Goal: Task Accomplishment & Management: Complete application form

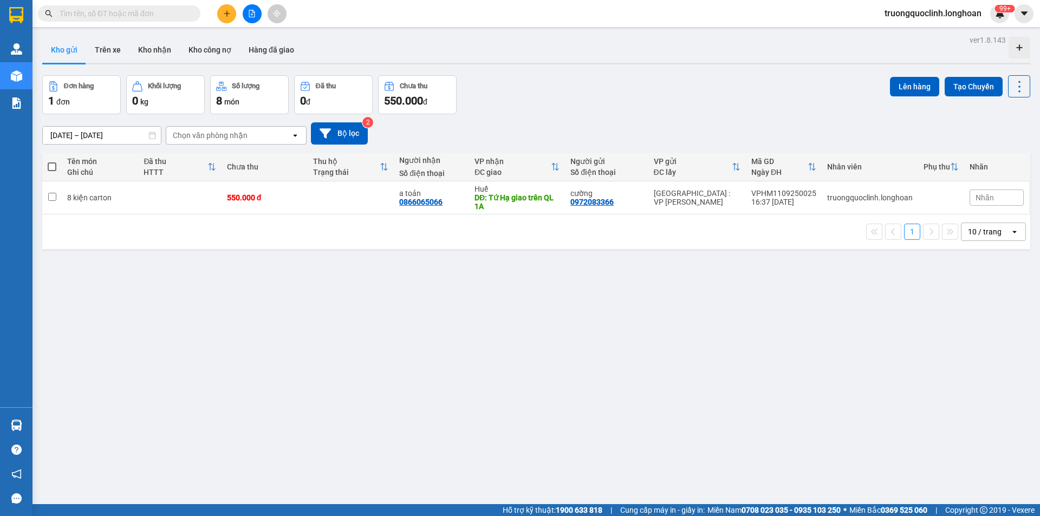
click at [228, 18] on button at bounding box center [226, 13] width 19 height 19
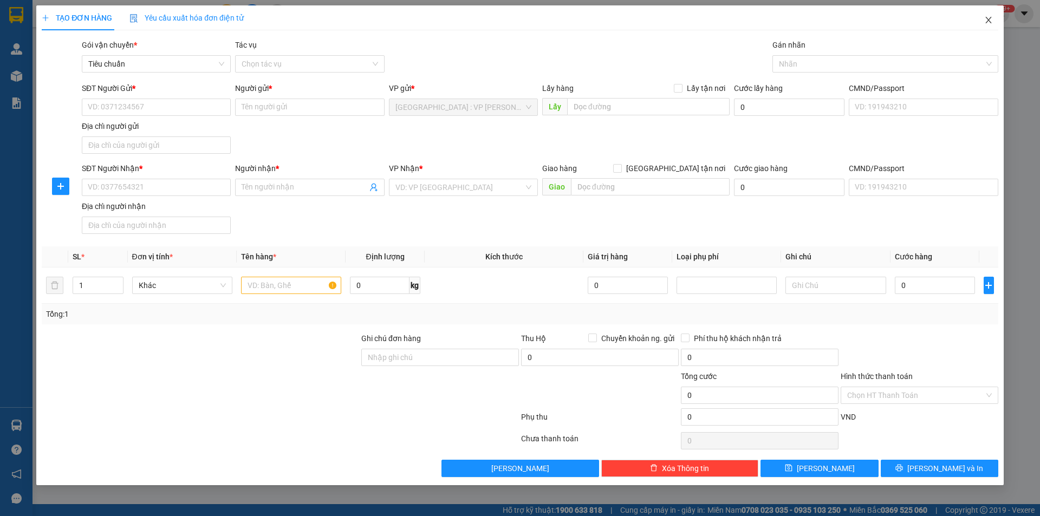
click at [989, 17] on icon "close" at bounding box center [988, 20] width 9 height 9
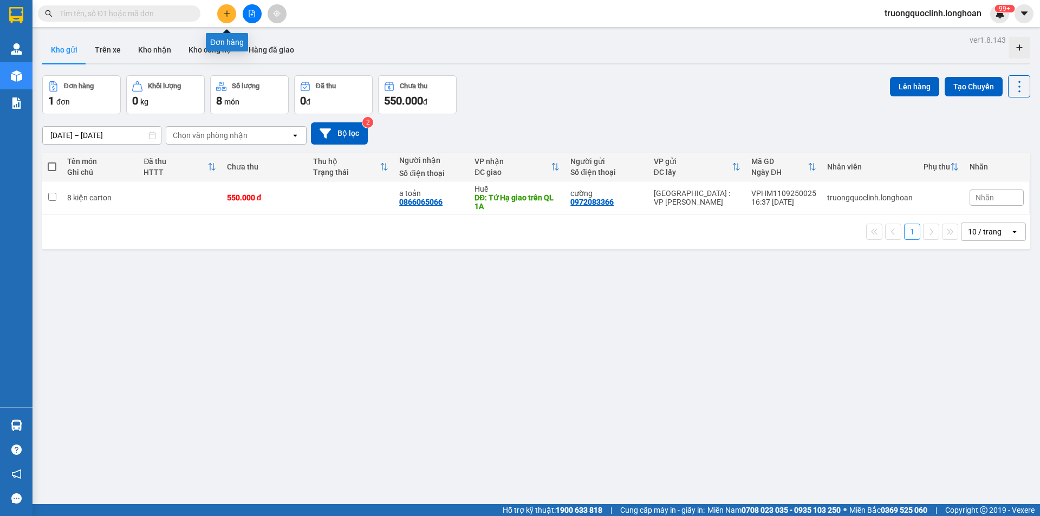
click at [229, 14] on icon "plus" at bounding box center [227, 14] width 8 height 8
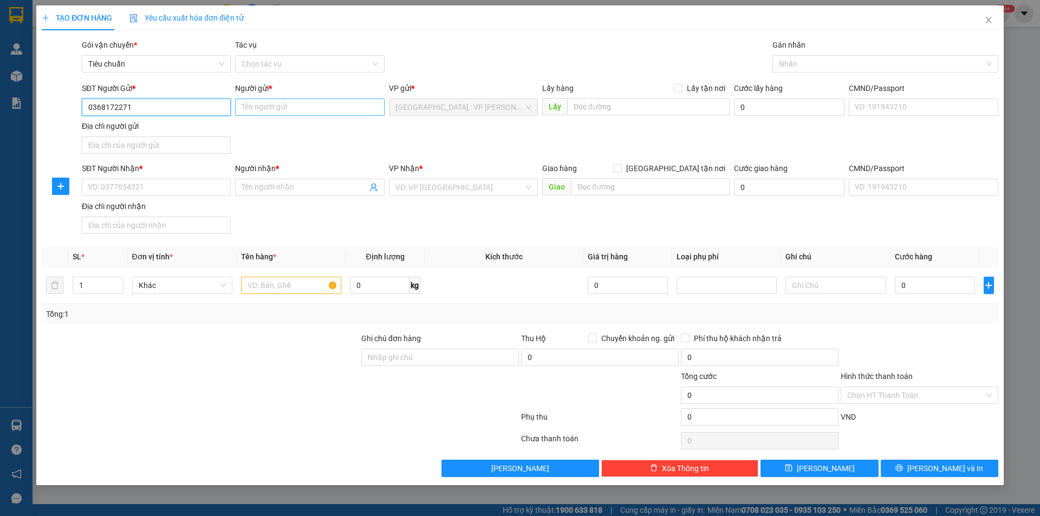
type input "0368172271"
click at [286, 109] on input "Người gửi *" at bounding box center [309, 107] width 149 height 17
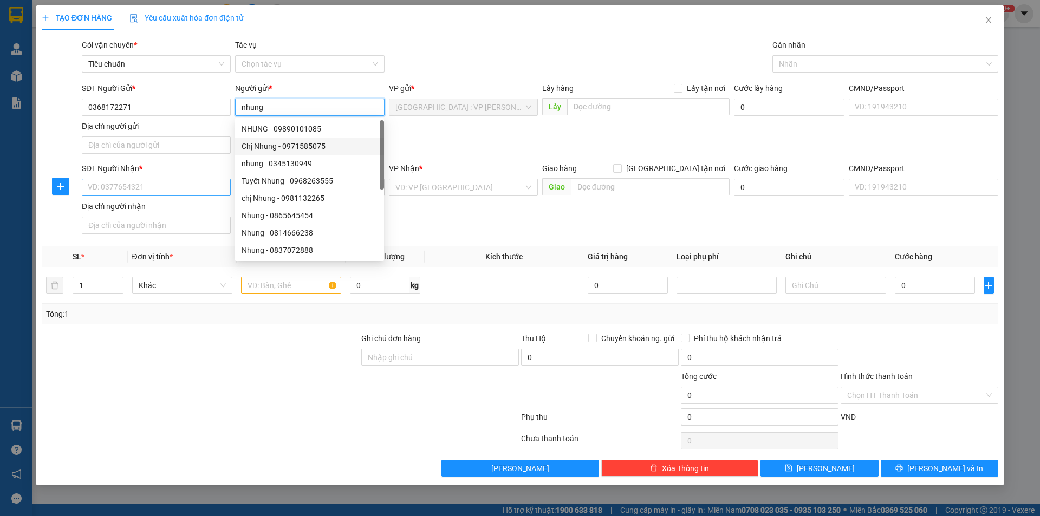
type input "nhung"
click at [191, 193] on input "SĐT Người Nhận *" at bounding box center [156, 187] width 149 height 17
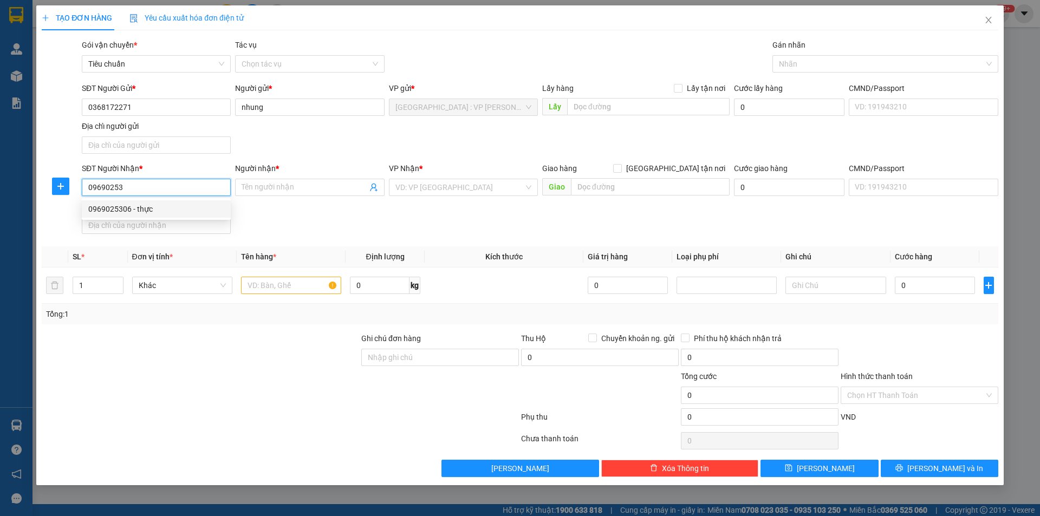
click at [160, 210] on div "0969025306 - thực" at bounding box center [156, 209] width 136 height 12
type input "0969025306"
type input "thực"
type input "0969025306"
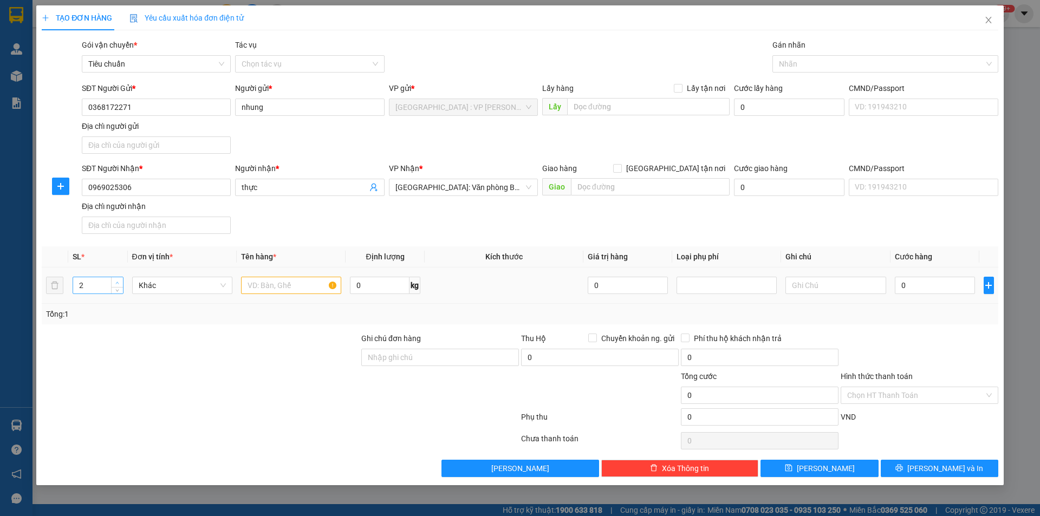
click at [118, 281] on icon "up" at bounding box center [117, 283] width 4 height 4
type input "5"
click at [118, 281] on icon "up" at bounding box center [117, 283] width 4 height 4
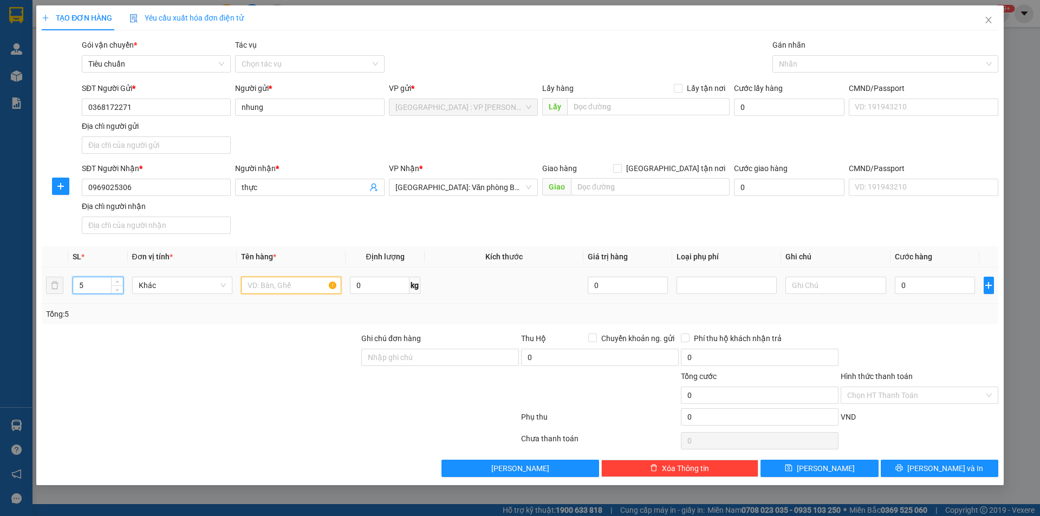
click at [256, 281] on input "text" at bounding box center [291, 285] width 100 height 17
type input "5 kiện bọc tải đen dài gọn"
click at [917, 281] on input "0" at bounding box center [935, 285] width 81 height 17
type input "1"
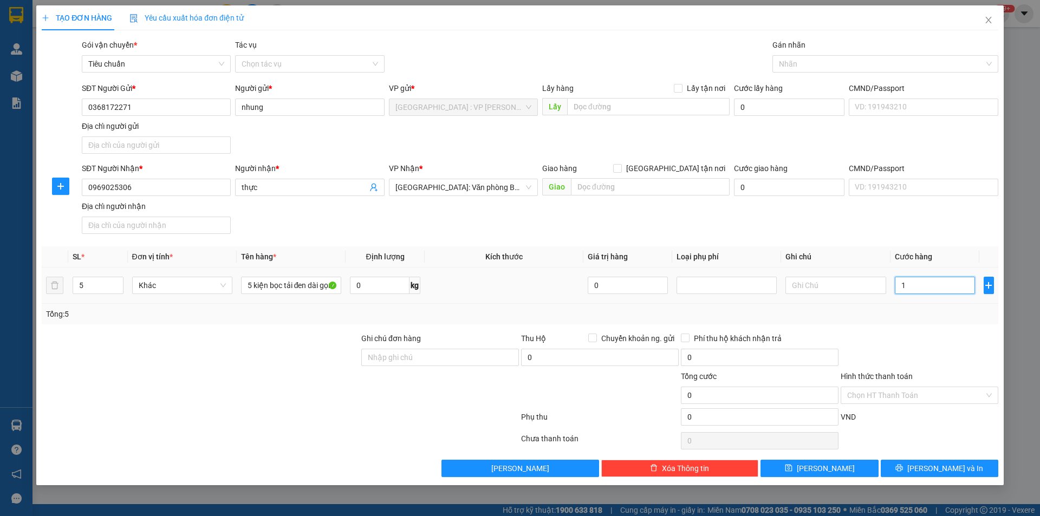
type input "1"
type input "10"
type input "100"
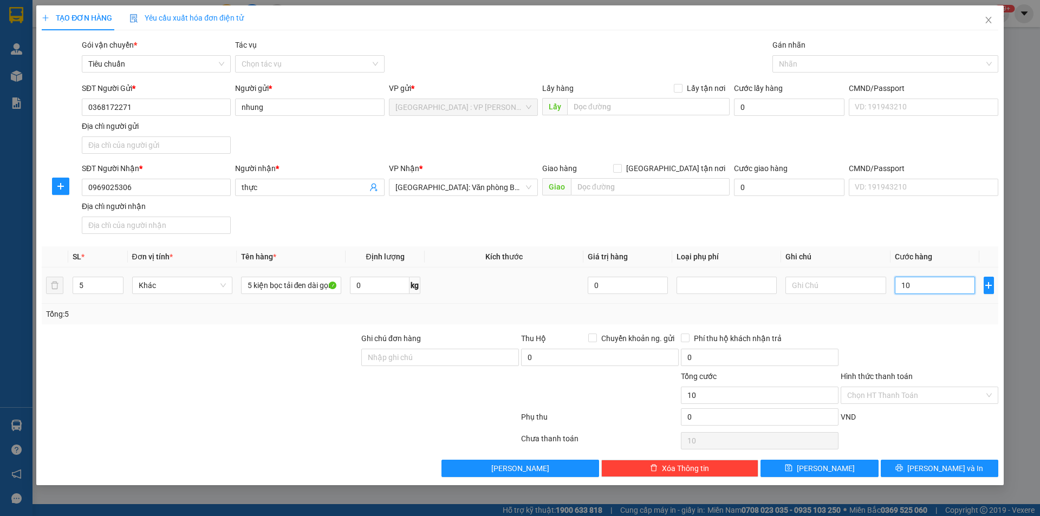
type input "100"
type input "1.000"
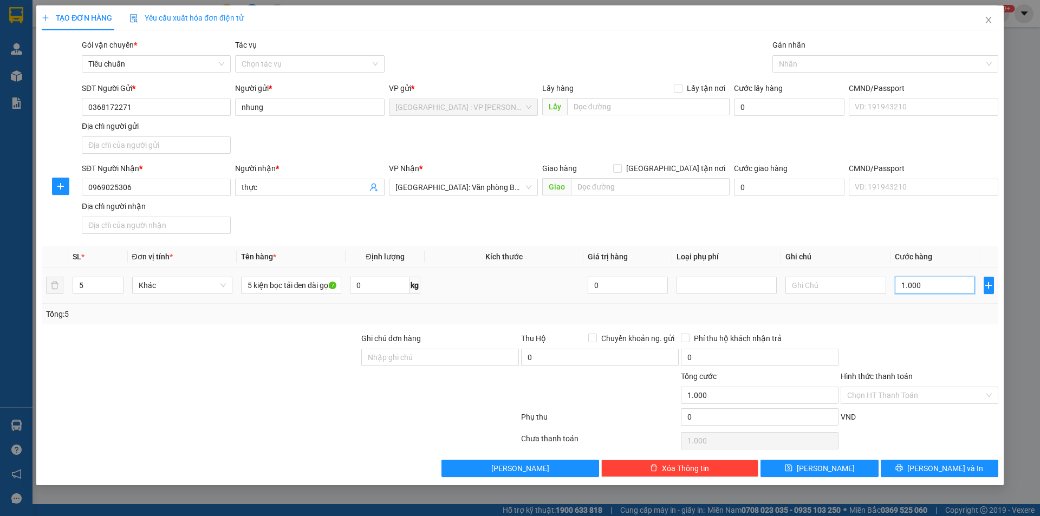
type input "10.000"
type input "100.000"
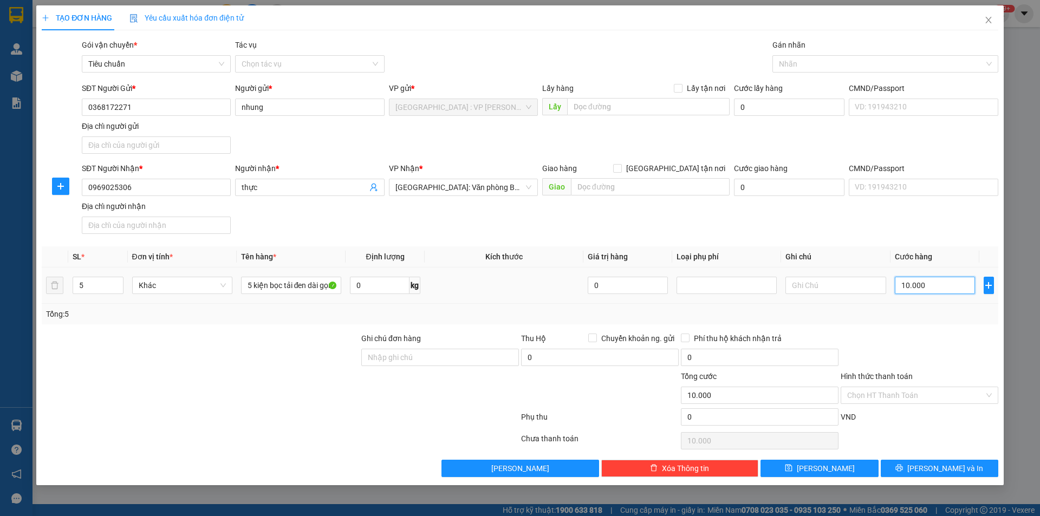
type input "100.000"
click at [932, 470] on span "Lưu và In" at bounding box center [946, 469] width 76 height 12
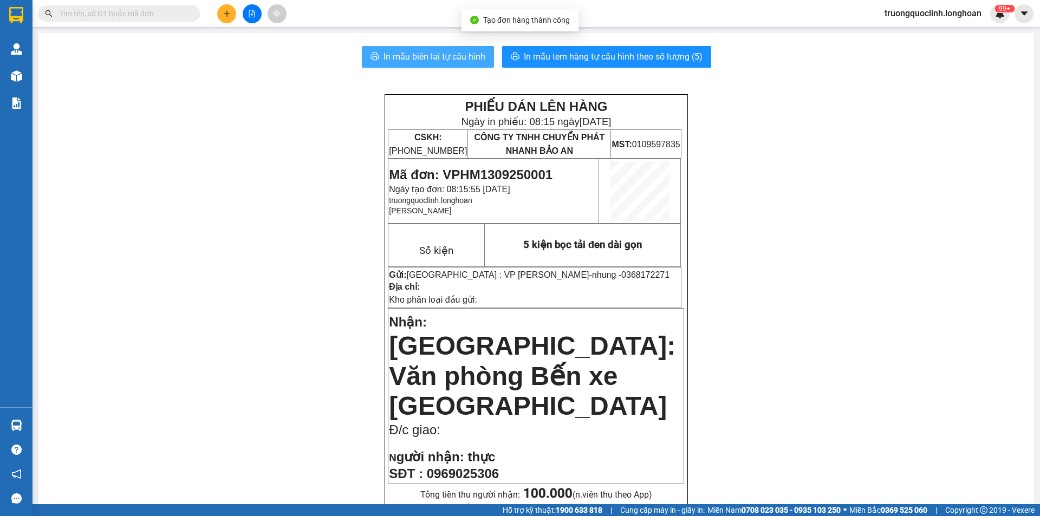
click at [464, 55] on span "In mẫu biên lai tự cấu hình" at bounding box center [435, 57] width 102 height 14
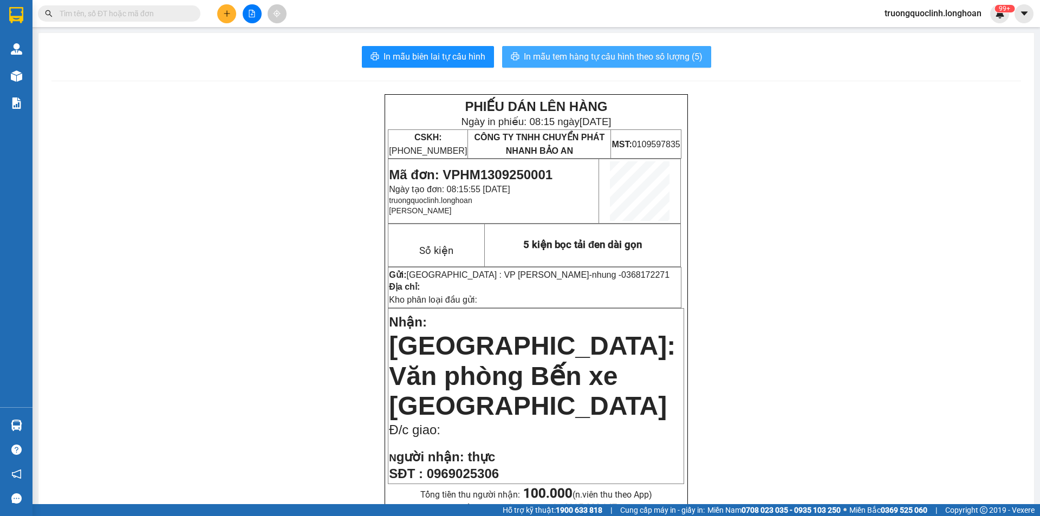
click at [556, 64] on button "In mẫu tem hàng tự cấu hình theo số lượng (5)" at bounding box center [606, 57] width 209 height 22
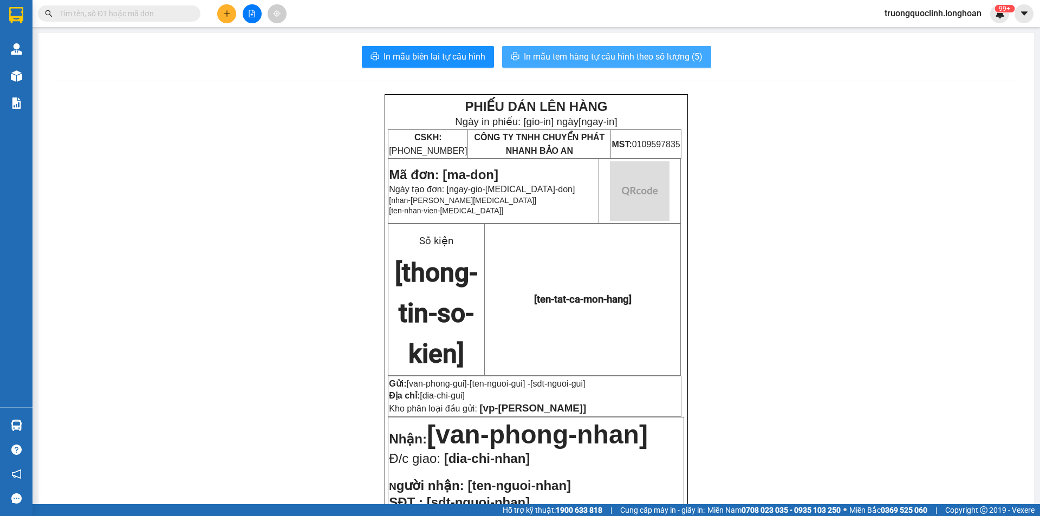
click at [556, 64] on button "In mẫu tem hàng tự cấu hình theo số lượng (5)" at bounding box center [606, 57] width 209 height 22
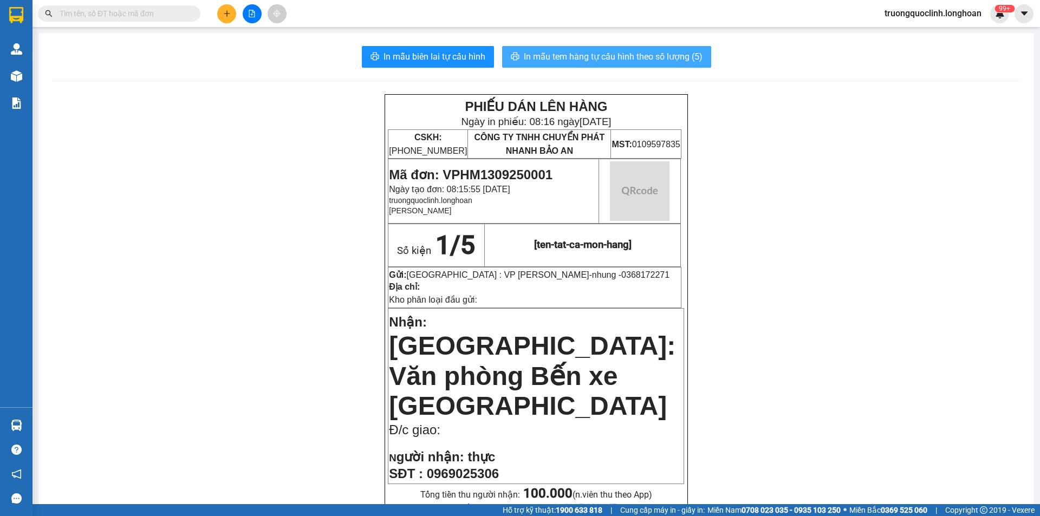
click at [556, 64] on button "In mẫu tem hàng tự cấu hình theo số lượng (5)" at bounding box center [606, 57] width 209 height 22
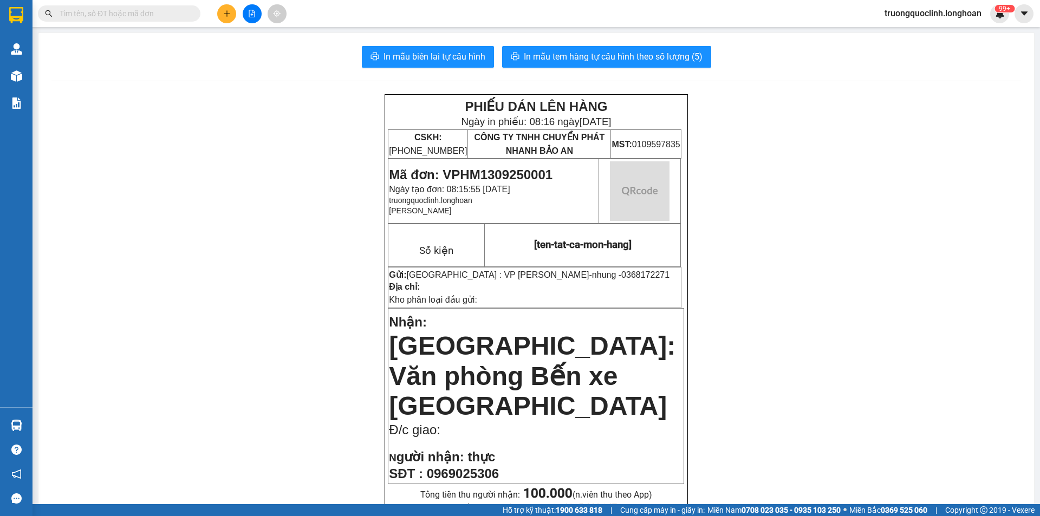
click at [506, 170] on span "Mã đơn: VPHM1309250001" at bounding box center [471, 174] width 164 height 15
copy span "VPHM1309250001"
click at [119, 22] on div "Kết quả tìm kiếm ( 0 ) Bộ lọc No Data" at bounding box center [105, 13] width 211 height 19
click at [120, 19] on input "text" at bounding box center [124, 14] width 128 height 12
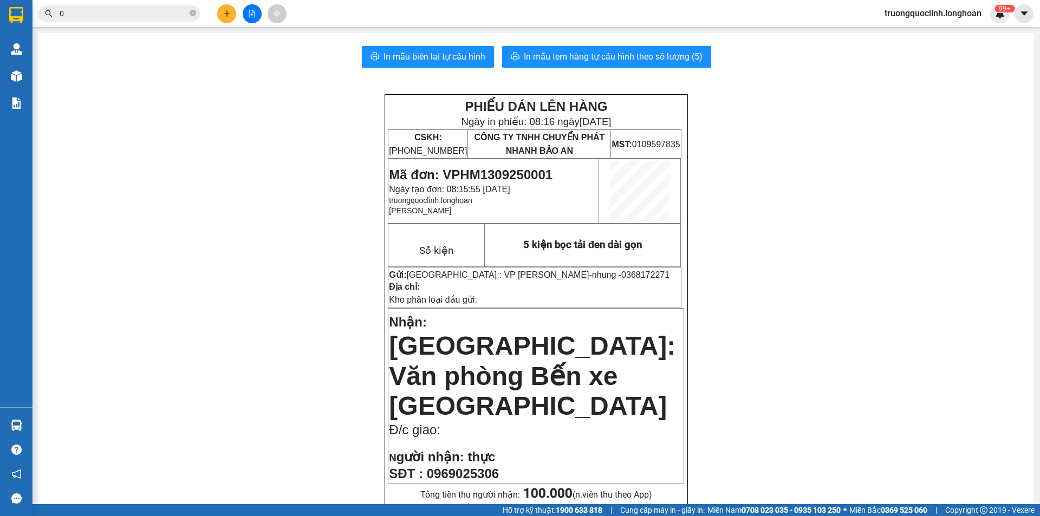
paste input "906631039"
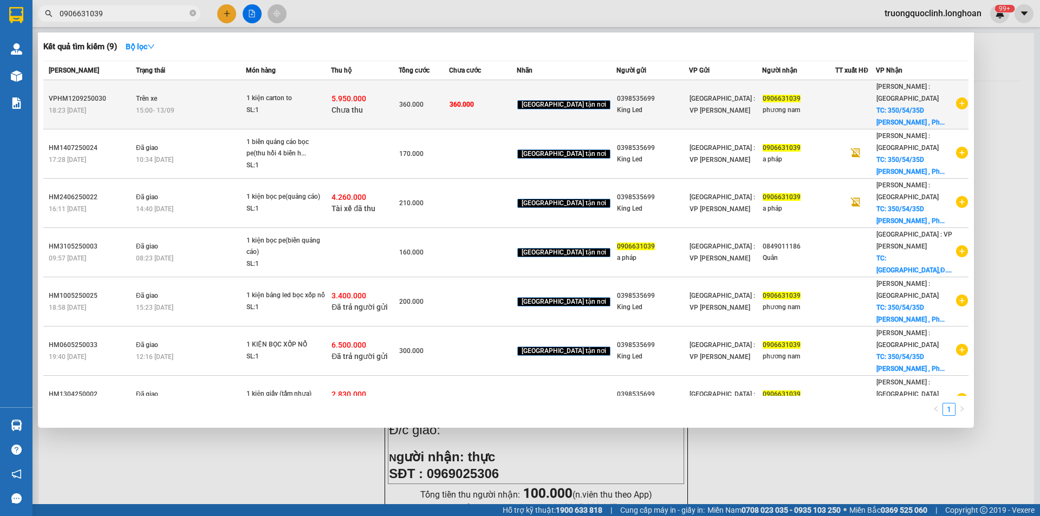
type input "0906631039"
click at [182, 103] on td "Trên xe 15:00 - 13/09" at bounding box center [189, 104] width 113 height 49
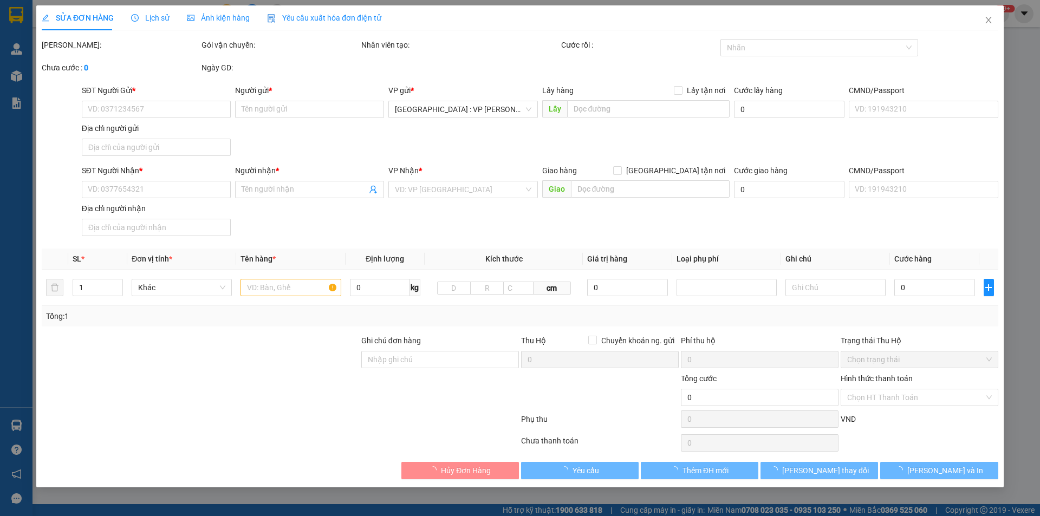
type input "0398535699"
type input "King Led"
type input "0906631039"
type input "phương nam"
checkbox input "true"
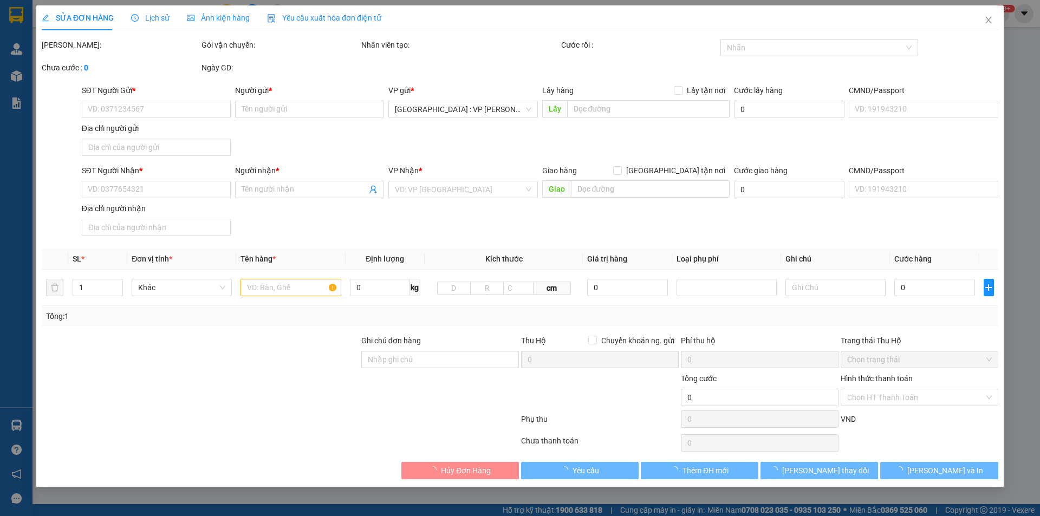
type input "350/54/35D Lê Đức Thọ , Phường 6, Gò Vấp , HCM"
type input "nhận nguyên kiện,giao nguyên kiện,bể vỡ k đền"
type input "360.000"
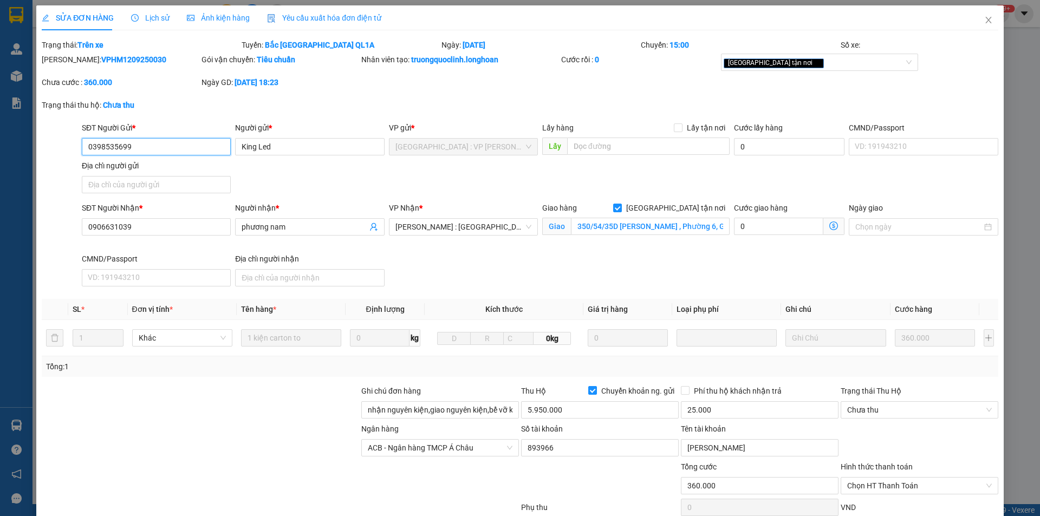
click at [141, 145] on input "0398535699" at bounding box center [156, 146] width 149 height 17
paste input "703558686"
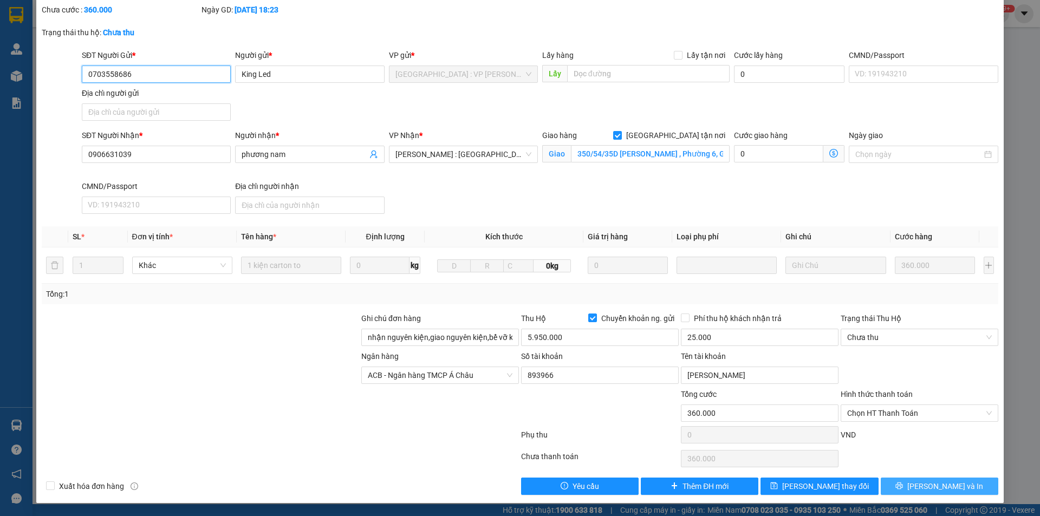
type input "0703558686"
click at [912, 482] on button "Lưu và In" at bounding box center [940, 486] width 118 height 17
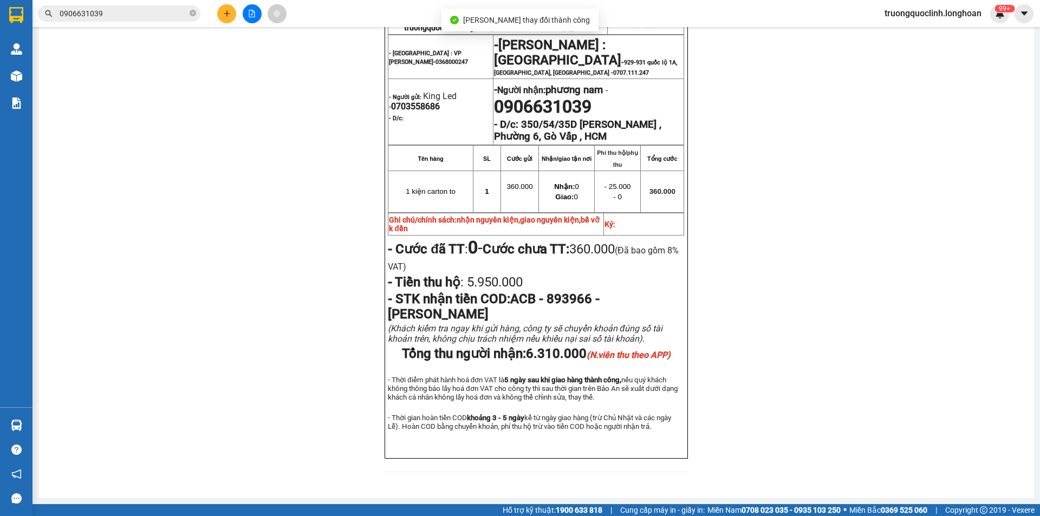
scroll to position [585, 0]
